Goal: Task Accomplishment & Management: Complete application form

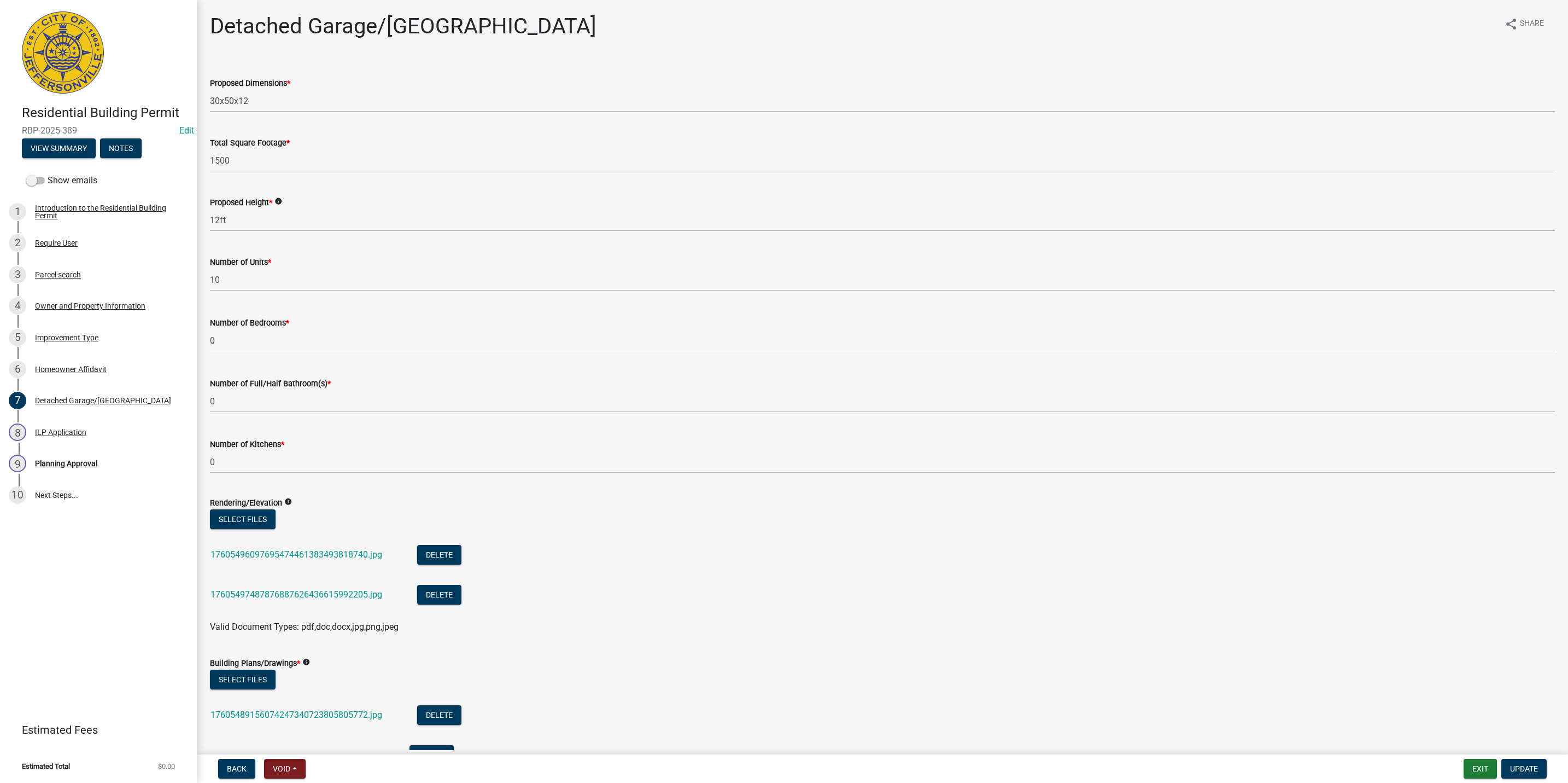
scroll to position [1781, 0]
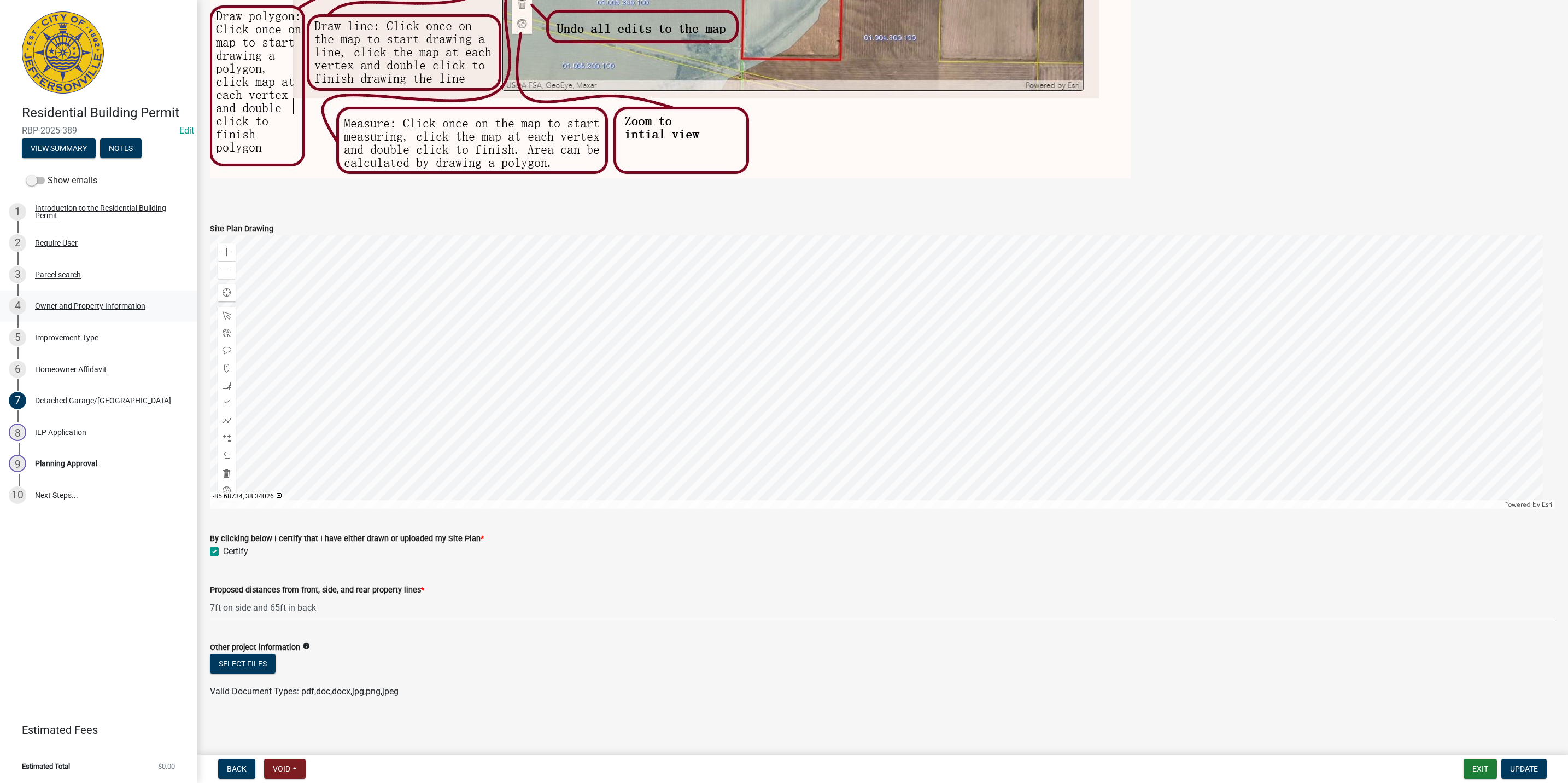
click at [91, 308] on div "Owner and Property Information" at bounding box center [90, 306] width 111 height 8
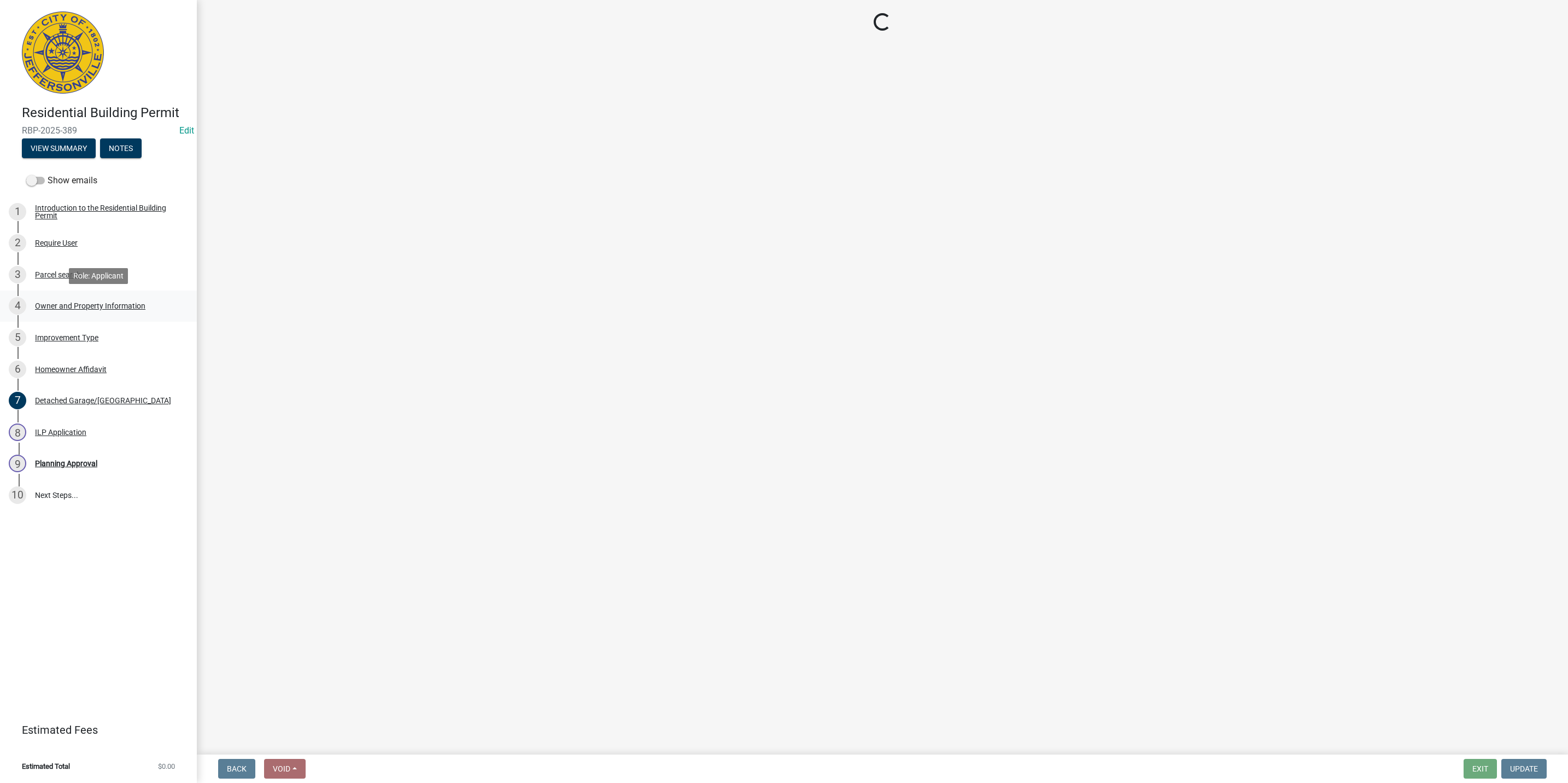
scroll to position [0, 0]
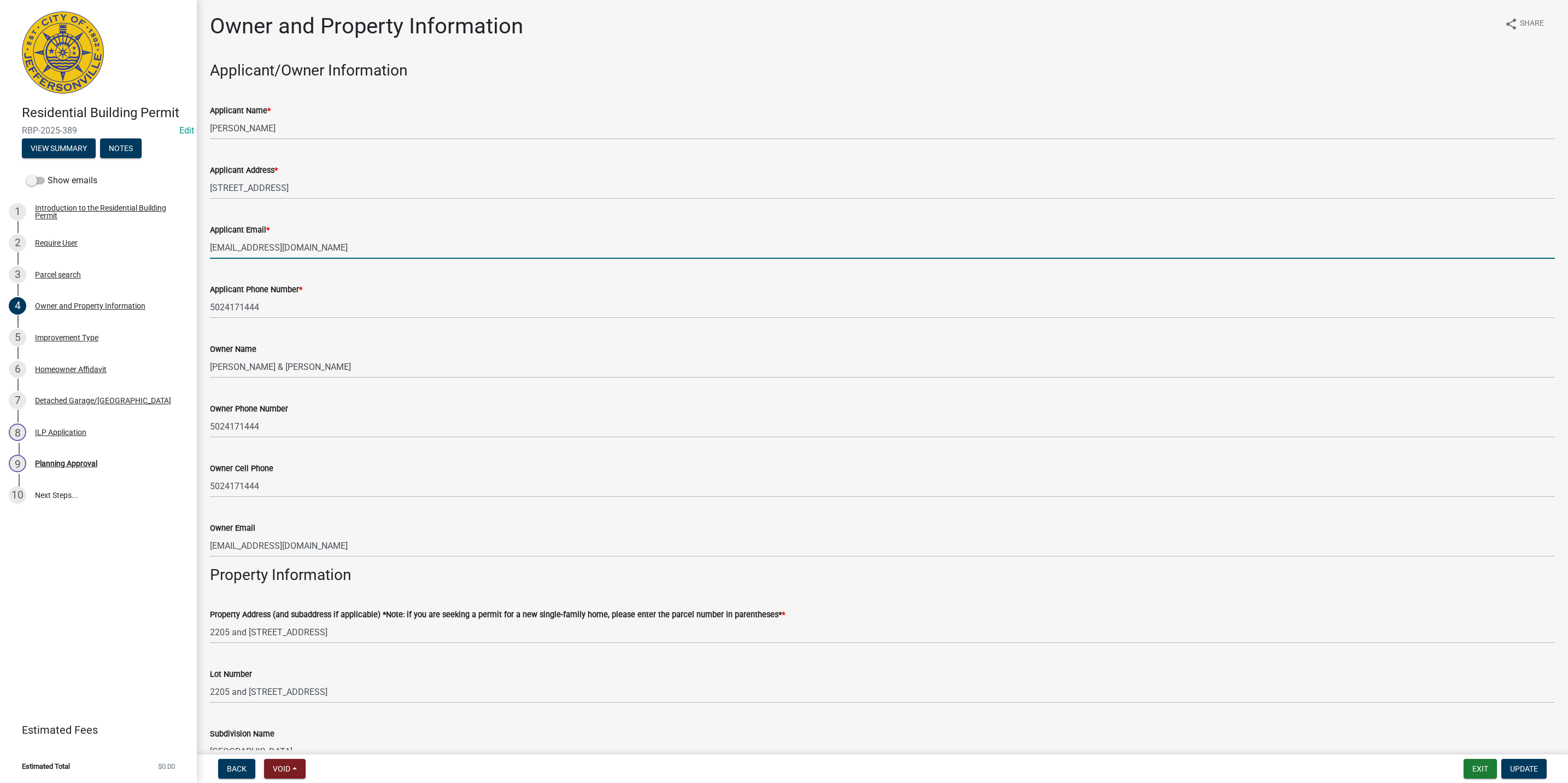
click at [401, 258] on input "[EMAIL_ADDRESS][DOMAIN_NAME]" at bounding box center [882, 247] width 1344 height 23
click at [396, 258] on input "[EMAIL_ADDRESS][DOMAIN_NAME]" at bounding box center [882, 247] width 1344 height 23
click at [391, 254] on input "[EMAIL_ADDRESS][DOMAIN_NAME]" at bounding box center [882, 247] width 1344 height 23
click at [390, 253] on input "[EMAIL_ADDRESS][DOMAIN_NAME]" at bounding box center [882, 247] width 1344 height 23
click at [384, 241] on input "[EMAIL_ADDRESS][DOMAIN_NAME]" at bounding box center [882, 247] width 1344 height 23
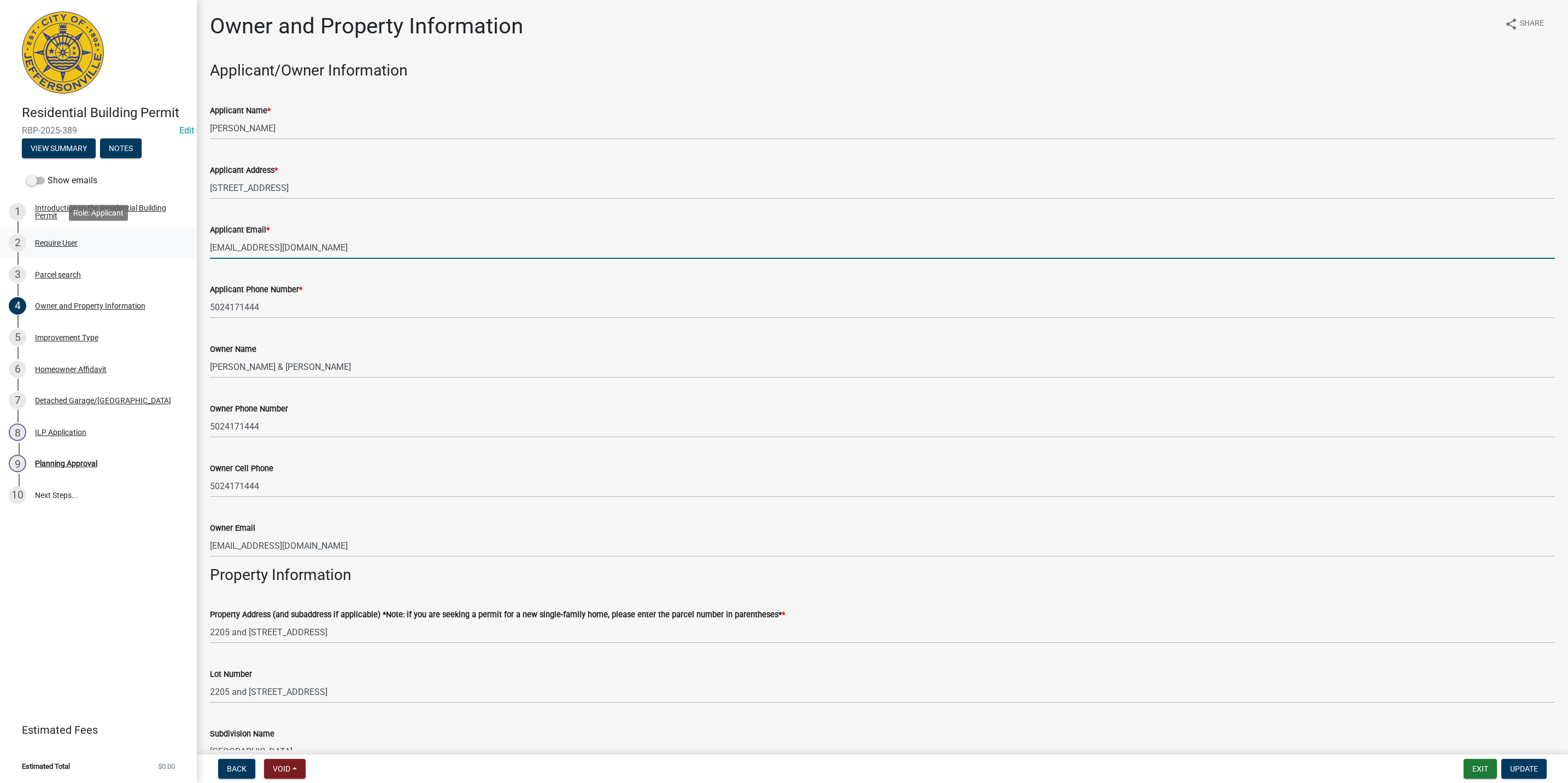
drag, startPoint x: 384, startPoint y: 241, endPoint x: 40, endPoint y: 255, distance: 344.3
click at [40, 255] on div "Residential Building Permit RBP-2025-389 Edit View Summary Notes Show emails 1 …" at bounding box center [784, 392] width 1568 height 783
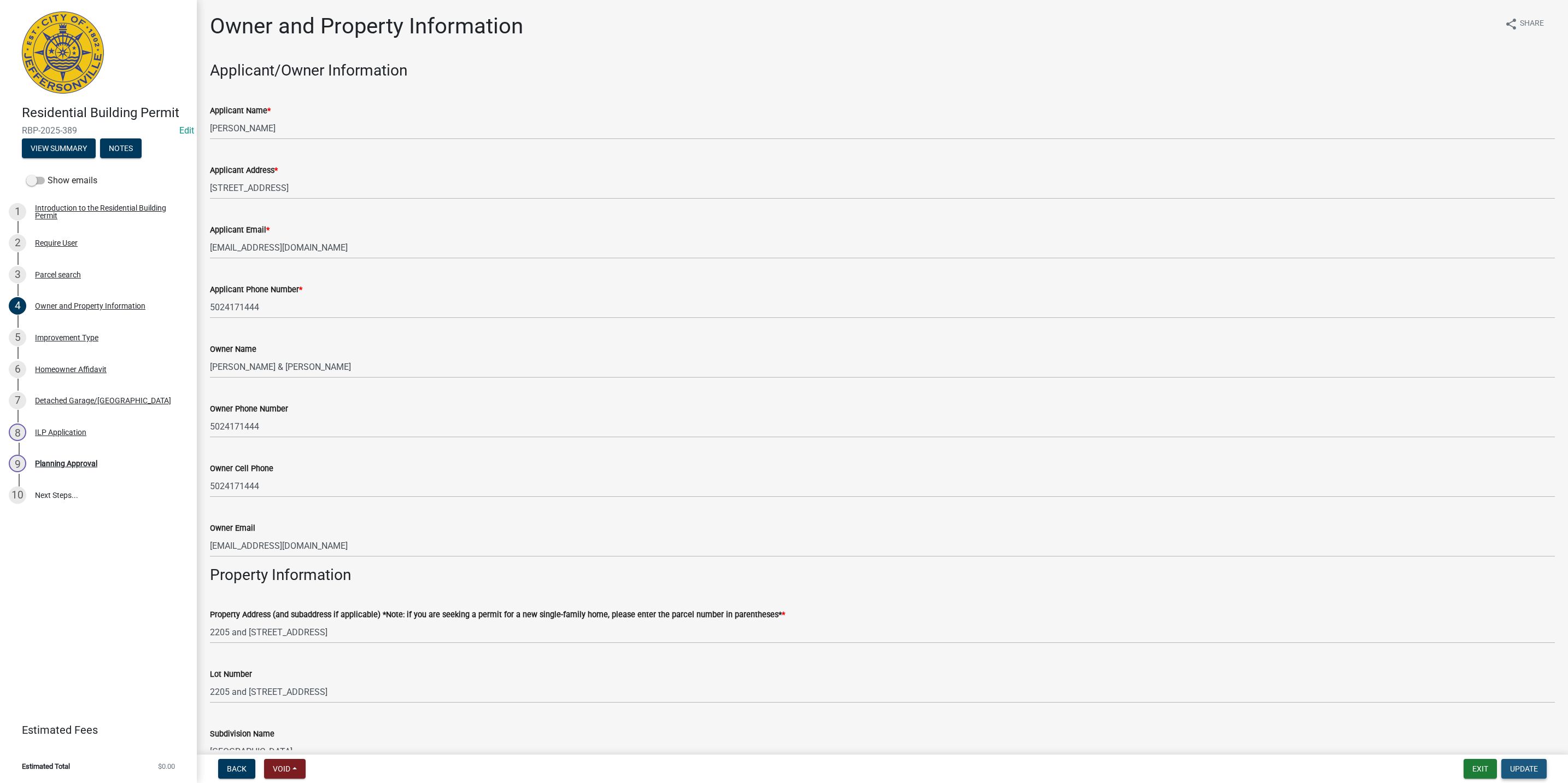
click at [1501, 771] on button "Update" at bounding box center [1524, 768] width 45 height 20
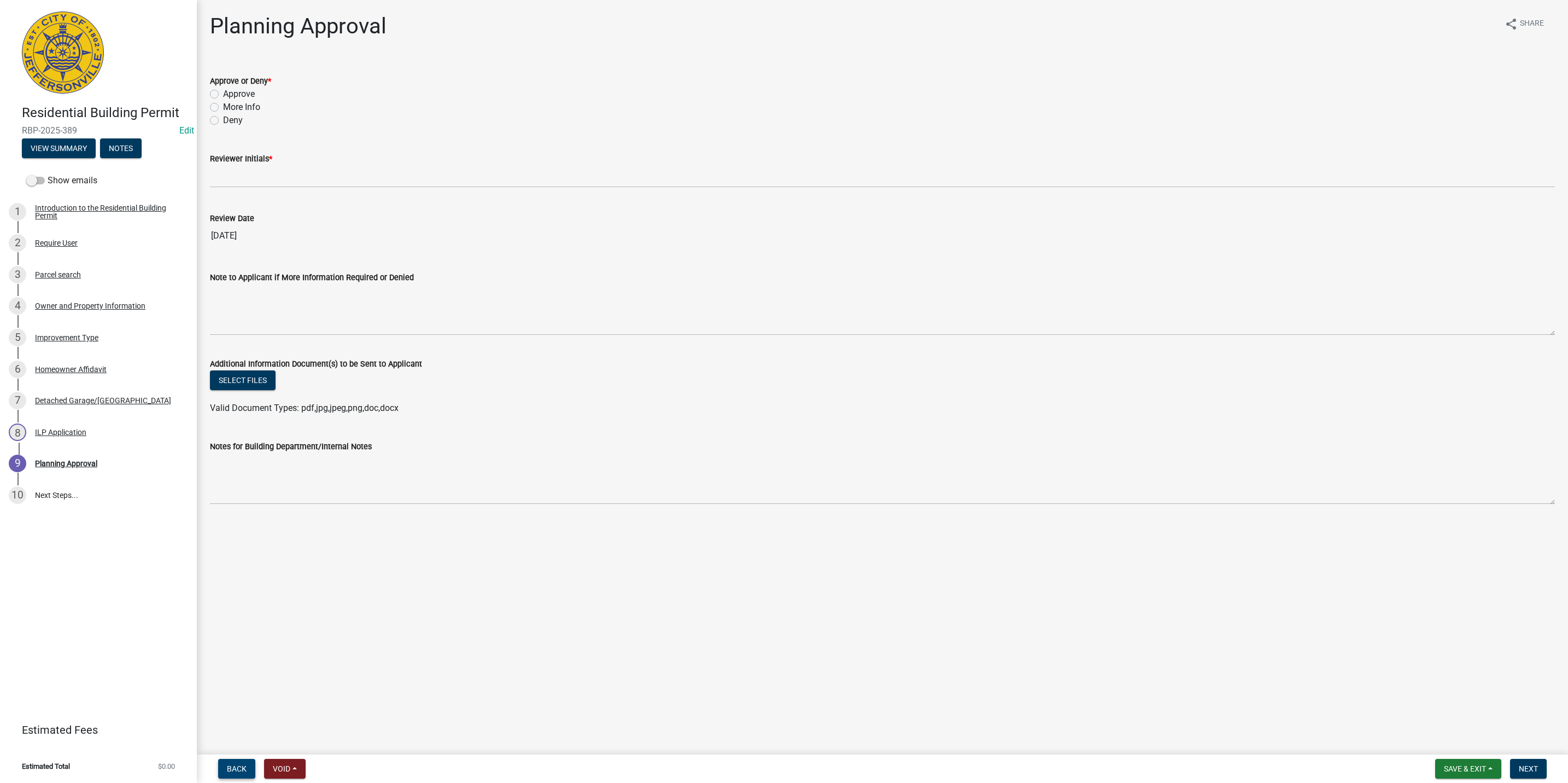
click at [224, 770] on button "Back" at bounding box center [236, 768] width 37 height 20
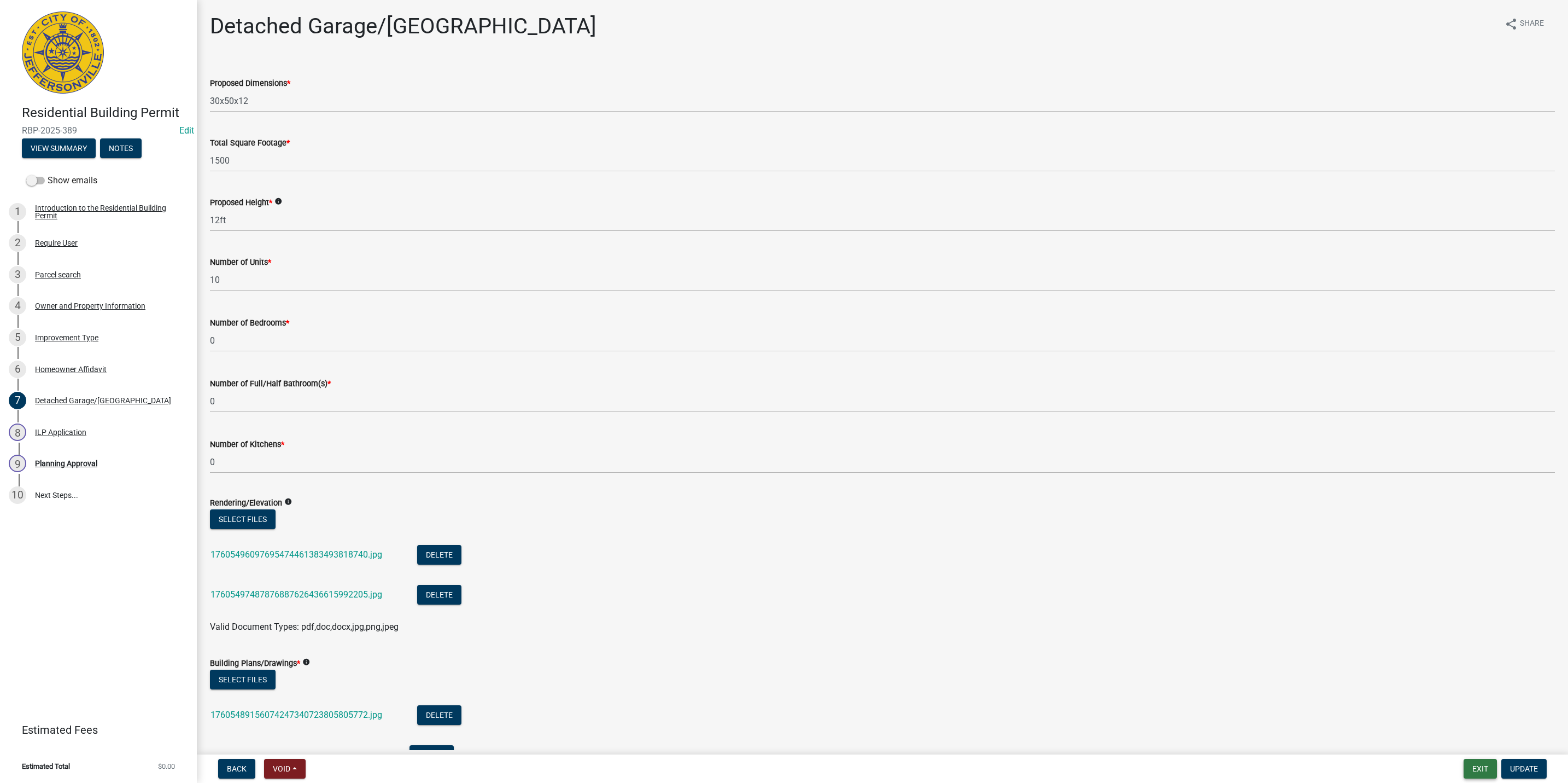
click at [1468, 773] on button "Exit" at bounding box center [1480, 768] width 33 height 20
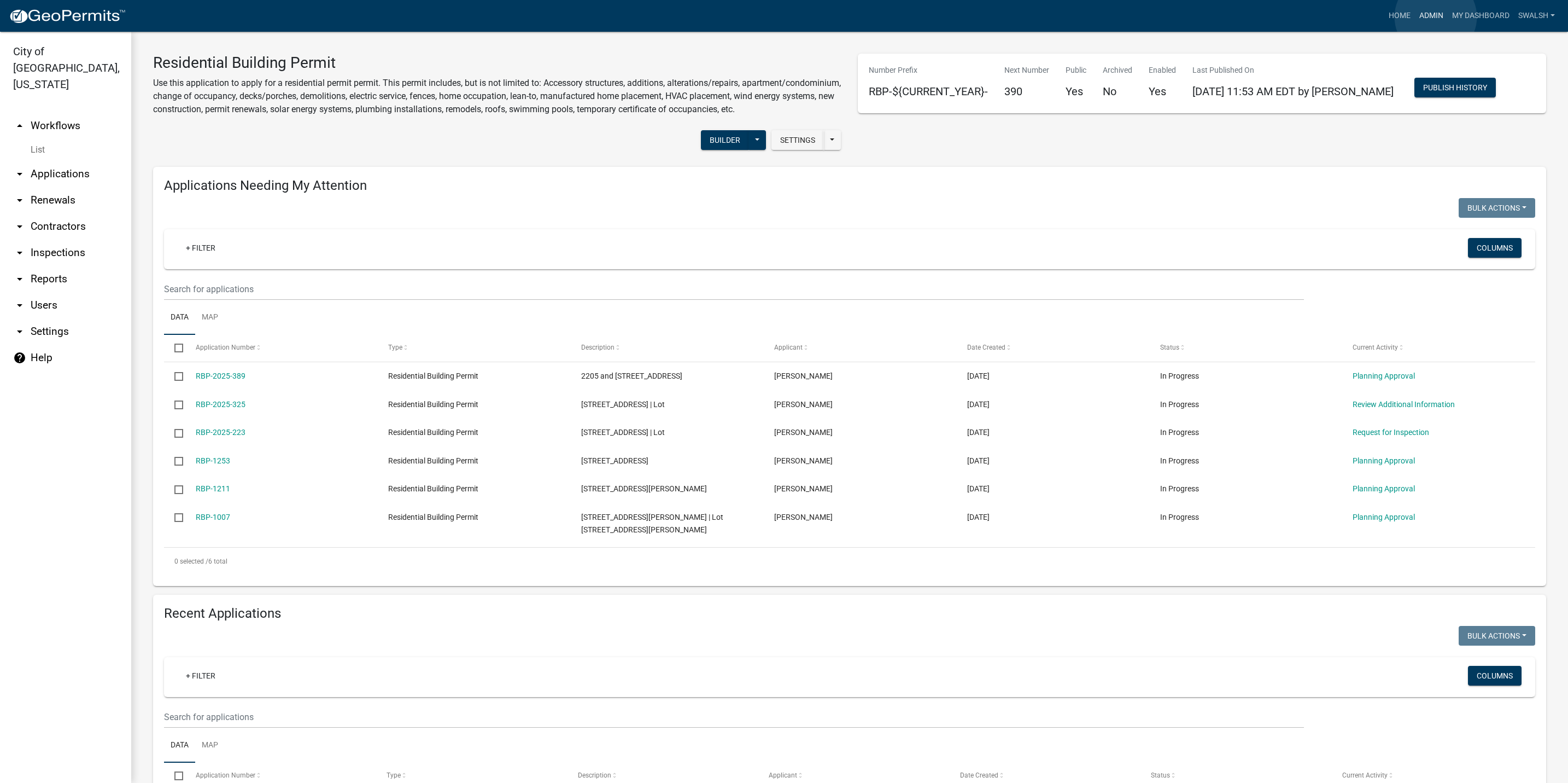
click at [1436, 17] on link "Admin" at bounding box center [1431, 16] width 32 height 21
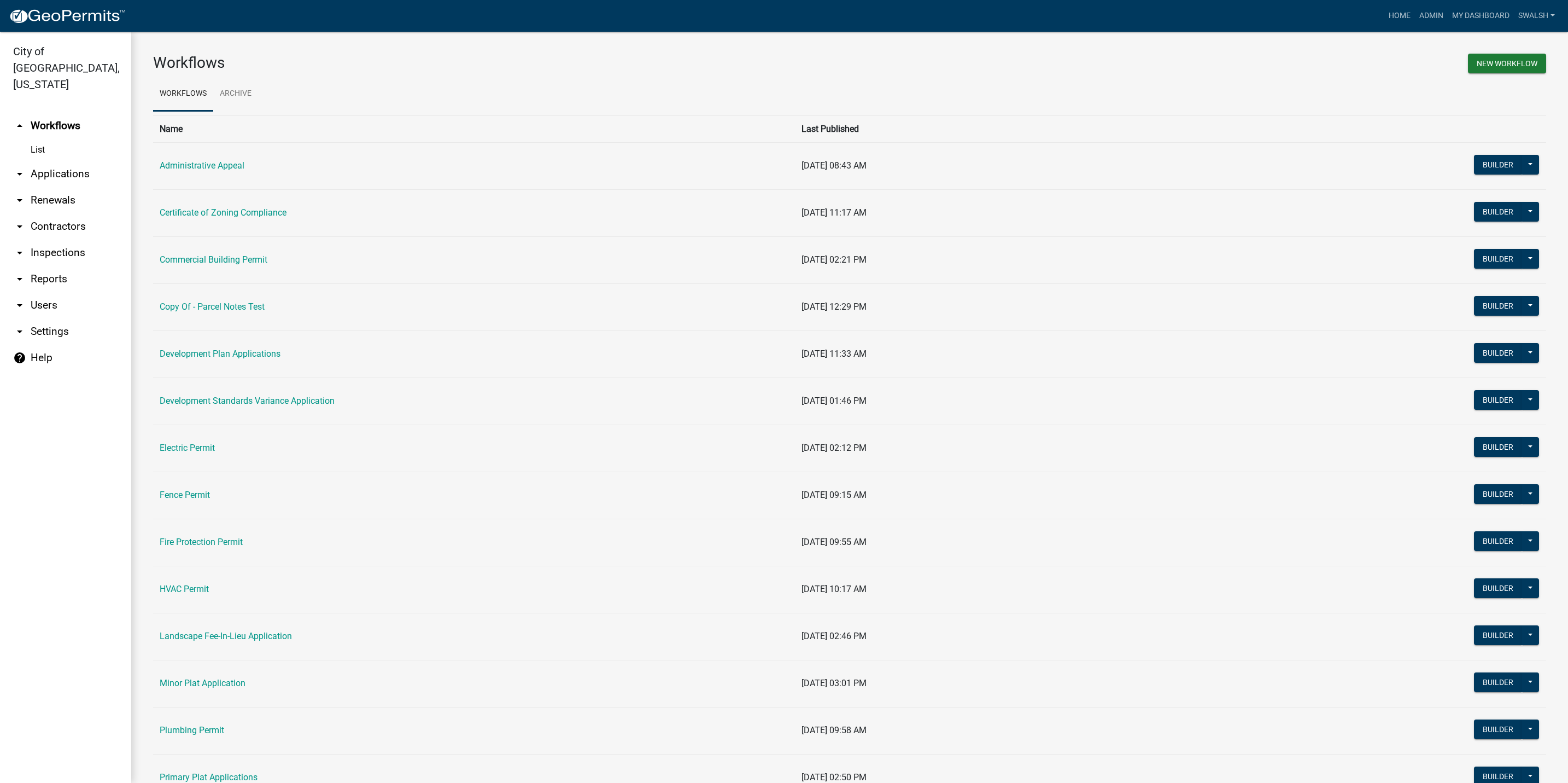
click at [83, 163] on link "arrow_drop_down Applications" at bounding box center [66, 174] width 131 height 26
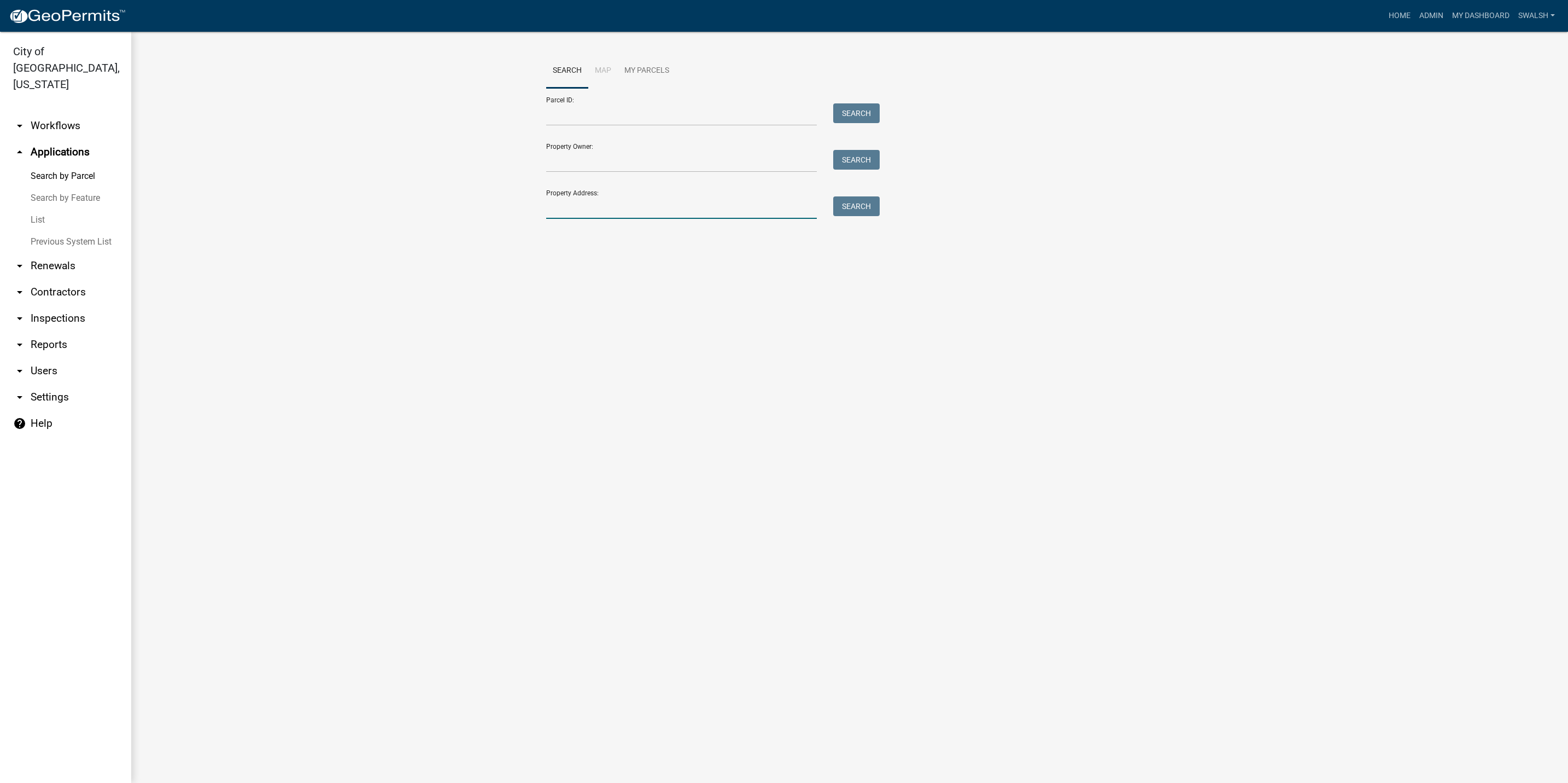
click at [666, 216] on input "Property Address:" at bounding box center [682, 207] width 271 height 23
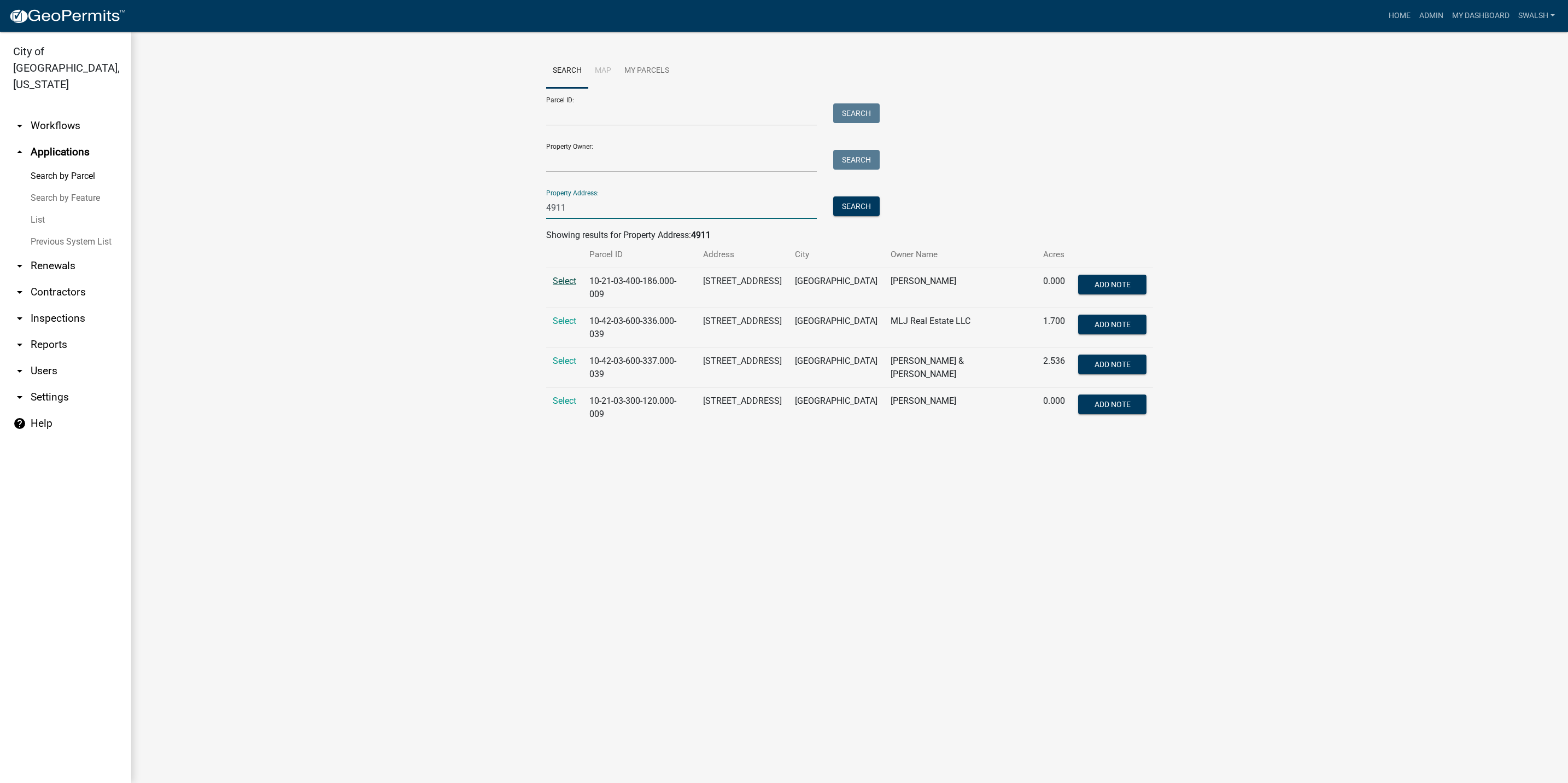
type input "4911"
click at [567, 278] on span "Select" at bounding box center [565, 281] width 24 height 11
